Goal: Task Accomplishment & Management: Manage account settings

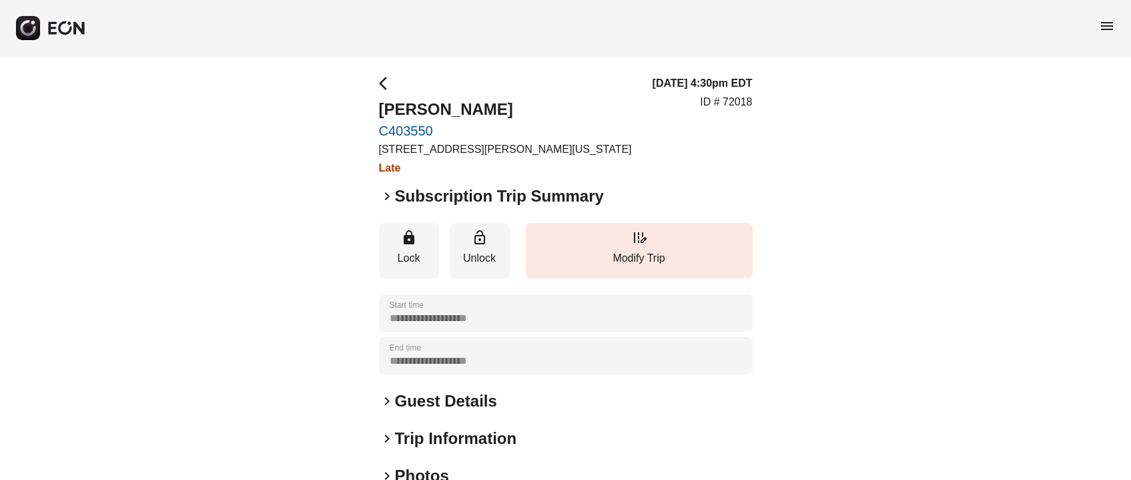
click at [1106, 28] on span "menu" at bounding box center [1107, 26] width 16 height 16
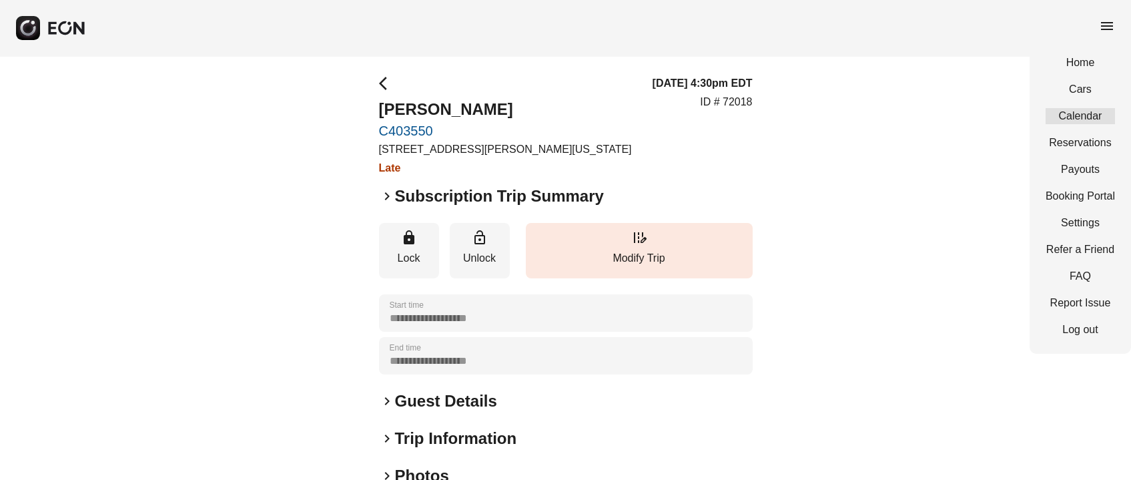
click at [1074, 122] on link "Calendar" at bounding box center [1079, 116] width 69 height 16
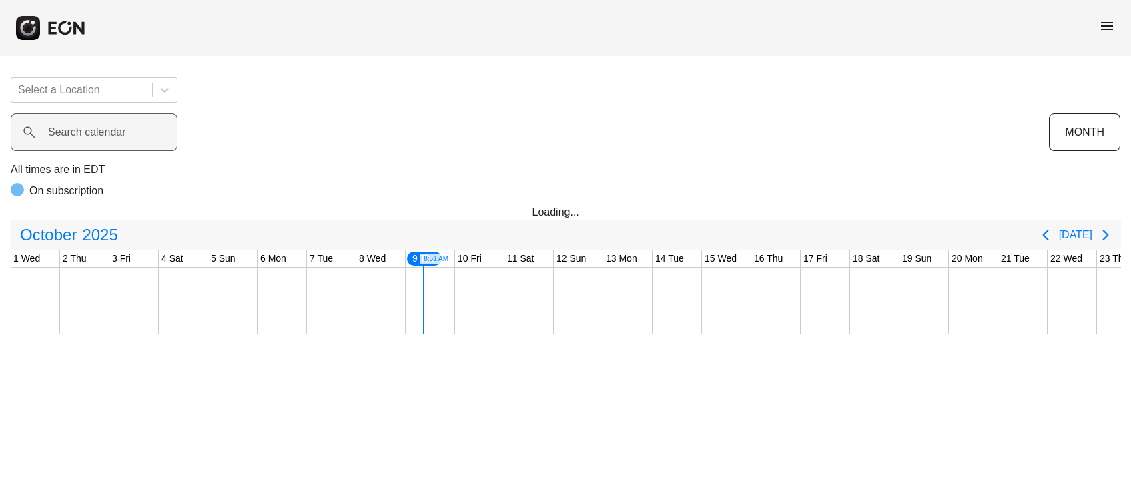
scroll to position [0, 395]
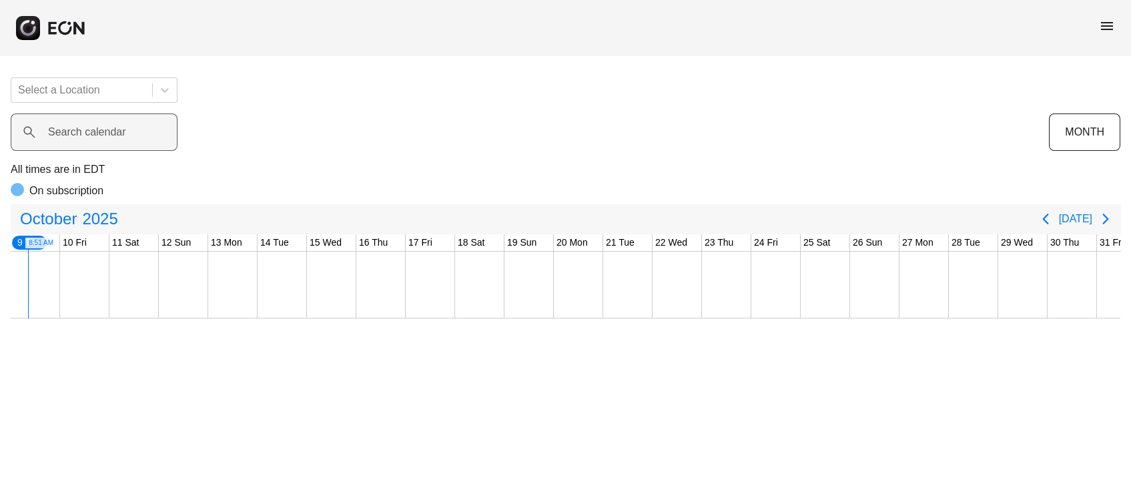
click at [109, 134] on label "Search calendar" at bounding box center [87, 132] width 78 height 16
click at [109, 134] on calendar "Search calendar" at bounding box center [94, 131] width 167 height 37
type calendar "*"
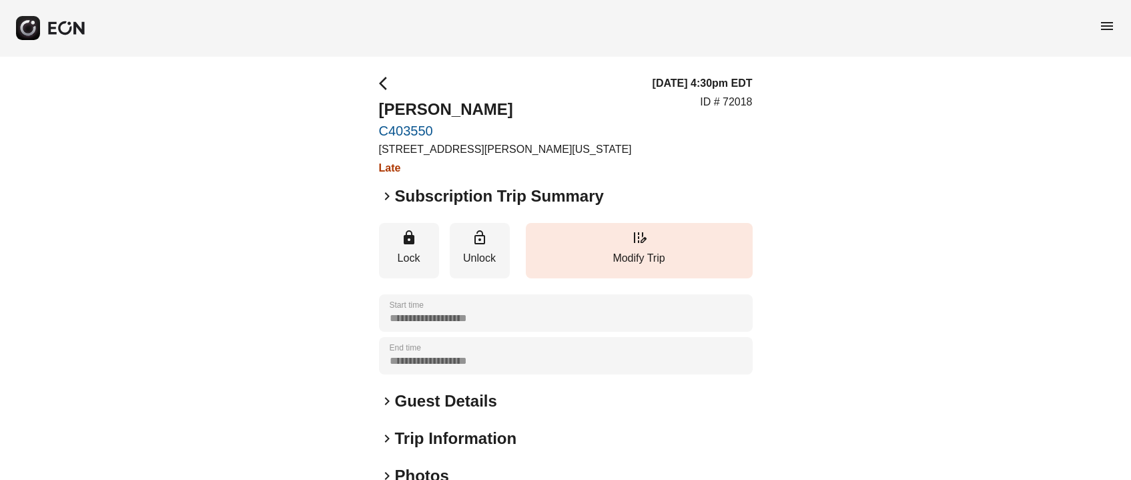
click at [1108, 25] on span "menu" at bounding box center [1107, 26] width 16 height 16
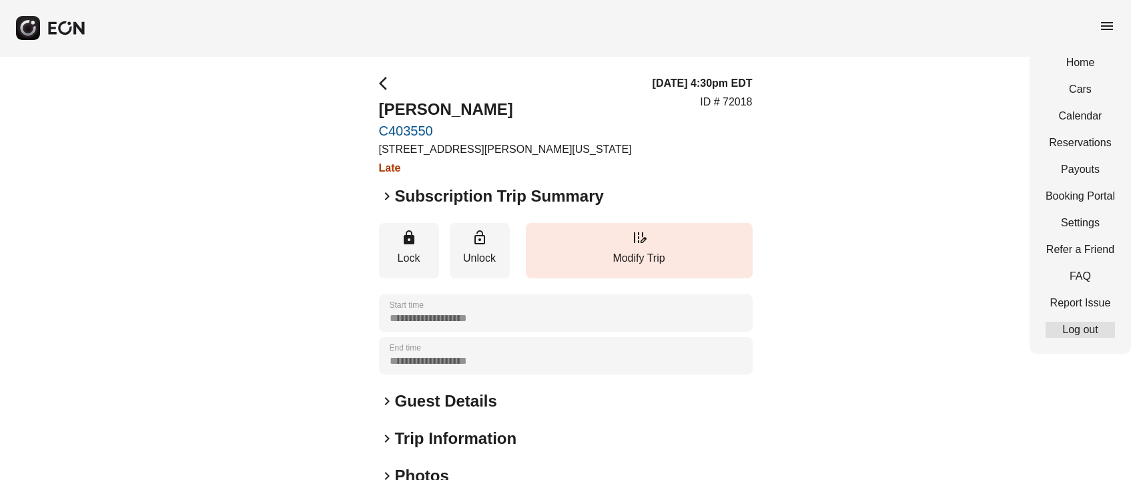
click at [1059, 328] on link "Log out" at bounding box center [1079, 330] width 69 height 16
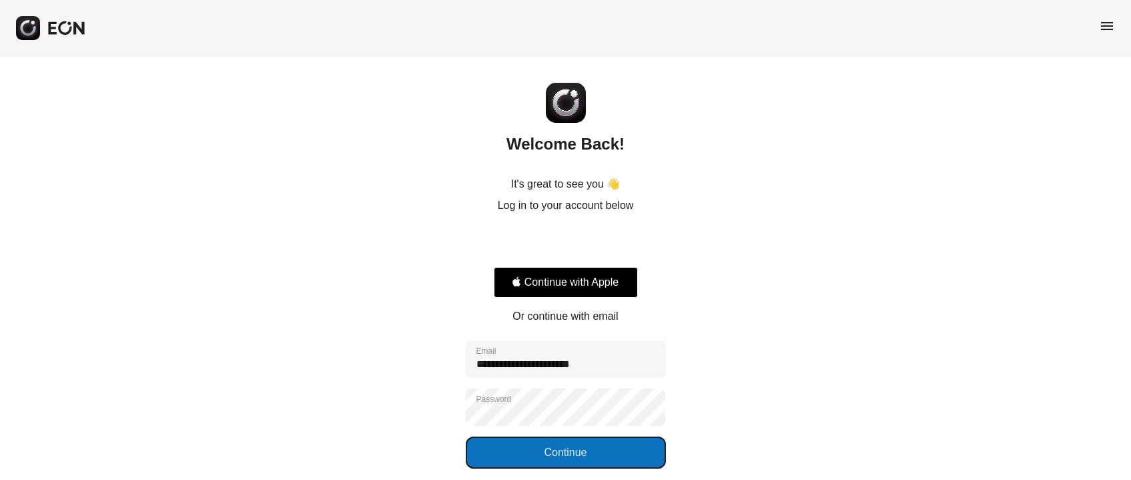
click at [561, 440] on button "Continue" at bounding box center [566, 452] width 200 height 32
